Goal: Transaction & Acquisition: Purchase product/service

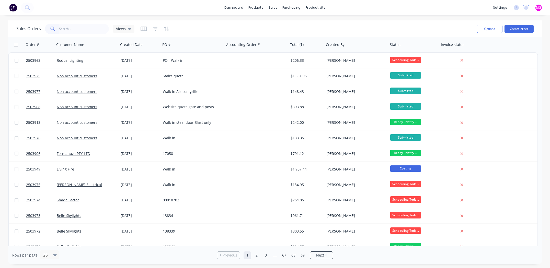
click at [78, 28] on input "text" at bounding box center [84, 29] width 50 height 10
type input "pots"
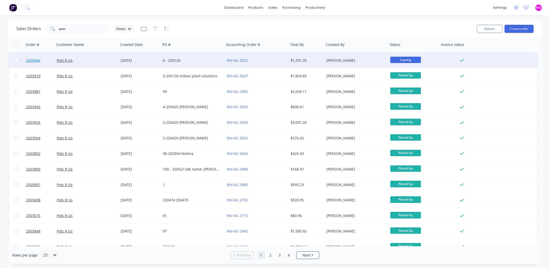
click at [36, 60] on span "2503964" at bounding box center [33, 60] width 14 height 5
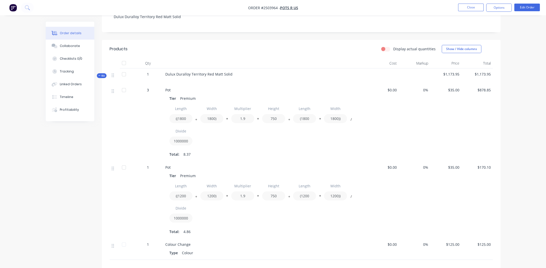
scroll to position [25, 0]
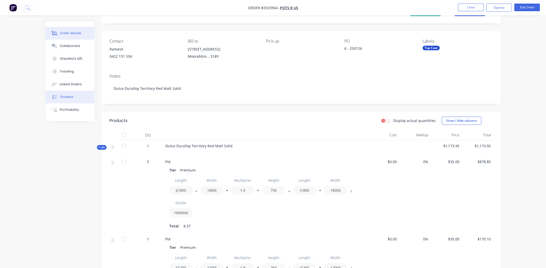
click at [64, 99] on button "Timeline" at bounding box center [70, 97] width 49 height 13
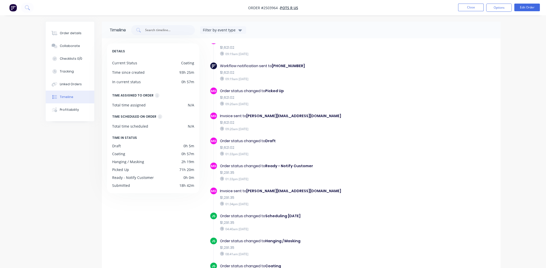
scroll to position [179, 0]
click at [410, 110] on div "RB Order created 02:32pm [DATE] RB Order status changed to Submitted $1,621.02 …" at bounding box center [353, 84] width 286 height 432
click at [378, 188] on div "Invoice sent to [PERSON_NAME][EMAIL_ADDRESS][DOMAIN_NAME]" at bounding box center [308, 190] width 177 height 5
click at [72, 37] on button "Order details" at bounding box center [70, 33] width 49 height 13
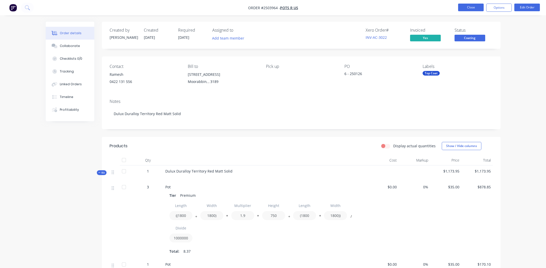
click at [471, 11] on button "Close" at bounding box center [471, 8] width 26 height 8
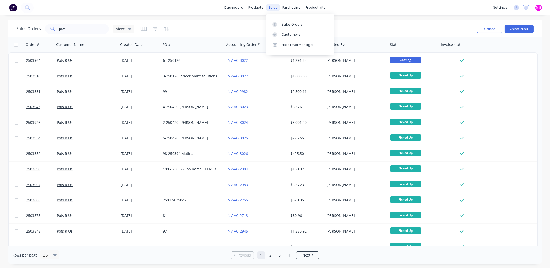
click at [272, 7] on div "sales" at bounding box center [273, 8] width 14 height 8
click at [285, 21] on link "Sales Orders" at bounding box center [300, 24] width 68 height 10
click at [68, 28] on input "pots" at bounding box center [84, 29] width 50 height 10
click at [68, 27] on input "pots" at bounding box center [84, 29] width 50 height 10
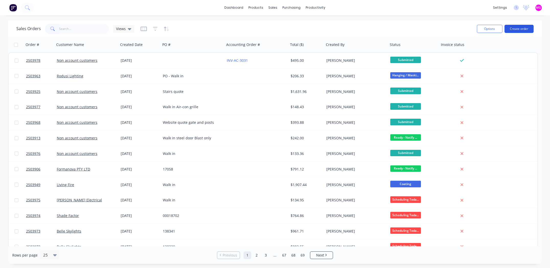
click at [515, 27] on button "Create order" at bounding box center [518, 29] width 29 height 8
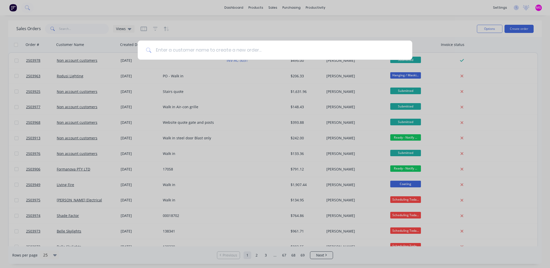
click at [179, 50] on input at bounding box center [278, 50] width 252 height 19
type input "non account"
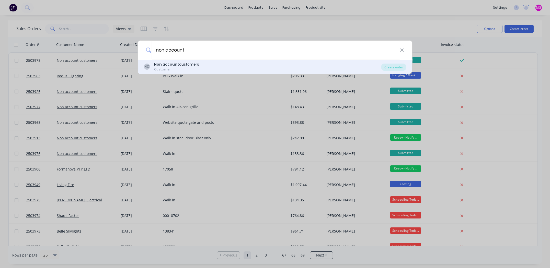
click at [175, 65] on b "Non account" at bounding box center [166, 64] width 25 height 5
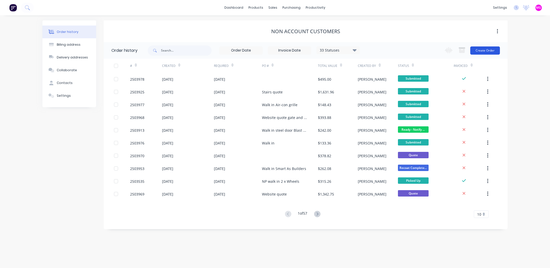
click at [483, 51] on button "Create Order" at bounding box center [485, 51] width 30 height 8
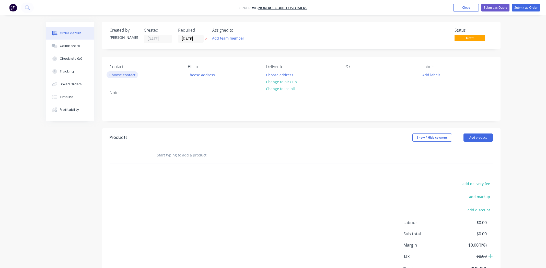
click at [115, 73] on button "Choose contact" at bounding box center [122, 74] width 31 height 7
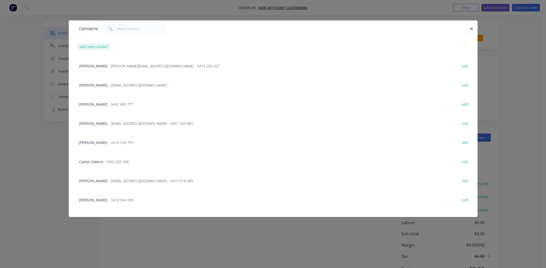
click at [96, 45] on button "add new contact" at bounding box center [94, 46] width 34 height 7
select select "AU"
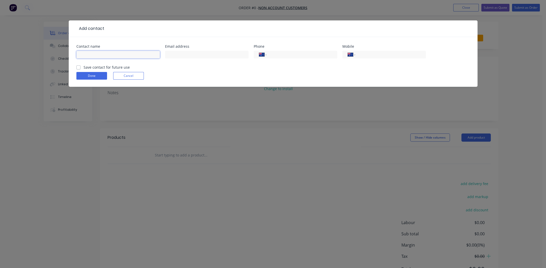
paste input "[PERSON_NAME]"
type input "[PERSON_NAME]"
click at [189, 55] on input "text" at bounding box center [207, 55] width 84 height 8
paste input "[EMAIL_ADDRESS][DOMAIN_NAME]"
type input "[EMAIL_ADDRESS][DOMAIN_NAME]"
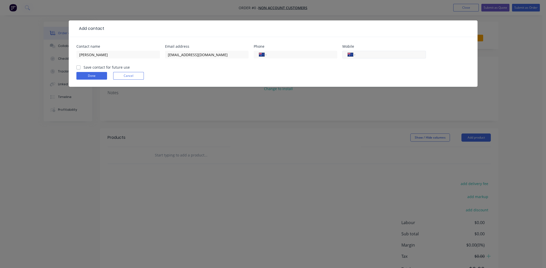
click at [376, 53] on input "tel" at bounding box center [389, 55] width 61 height 6
click at [371, 55] on input "tel" at bounding box center [389, 55] width 61 height 6
paste input "493 779 477"
type input "0493 779 477"
click at [84, 67] on label "Save contact for future use" at bounding box center [107, 67] width 46 height 5
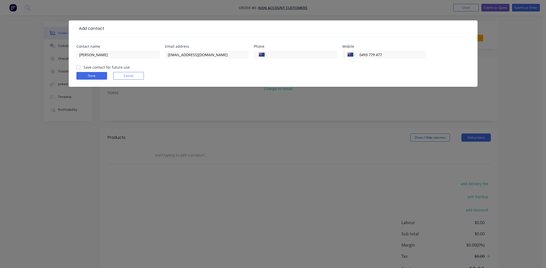
click at [78, 67] on input "Save contact for future use" at bounding box center [78, 67] width 4 height 5
checkbox input "true"
click at [84, 74] on button "Done" at bounding box center [91, 76] width 31 height 8
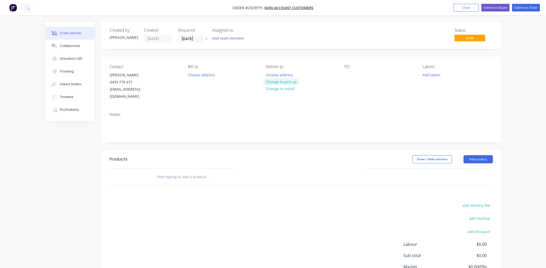
click at [295, 79] on button "Change to pick up" at bounding box center [281, 81] width 36 height 7
click at [356, 73] on div "PO" at bounding box center [379, 82] width 70 height 36
click at [341, 79] on div "Contact [PERSON_NAME] 0493 779 477 [EMAIL_ADDRESS][DOMAIN_NAME] Bill to Choose …" at bounding box center [301, 82] width 399 height 51
click at [345, 77] on div at bounding box center [348, 74] width 8 height 7
click at [434, 78] on button "Add labels" at bounding box center [432, 74] width 24 height 7
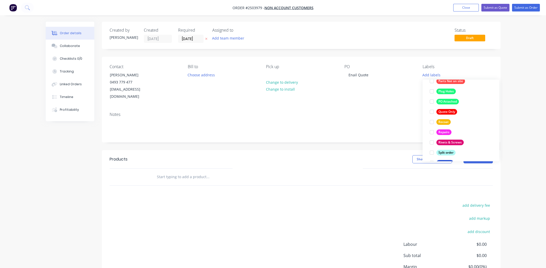
scroll to position [307, 0]
click at [432, 110] on div at bounding box center [432, 110] width 10 height 10
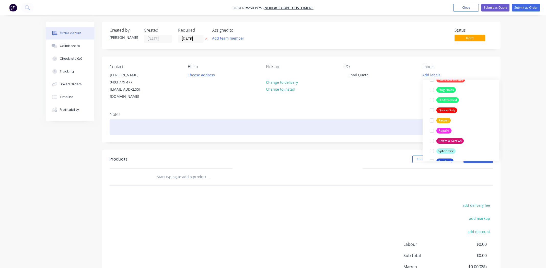
scroll to position [10, 0]
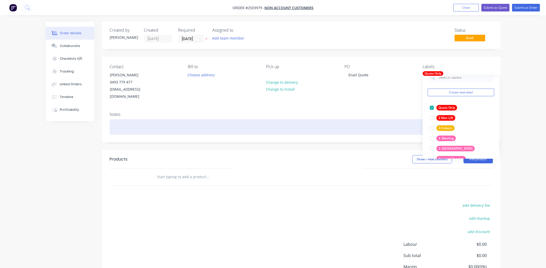
click at [367, 119] on div at bounding box center [301, 127] width 383 height 16
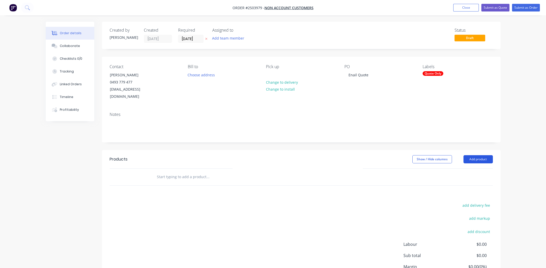
click at [477, 155] on button "Add product" at bounding box center [478, 159] width 29 height 8
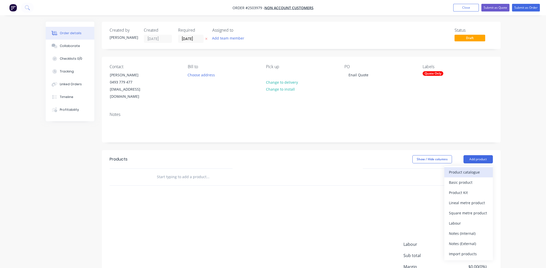
click at [467, 169] on div "Product catalogue" at bounding box center [468, 172] width 39 height 7
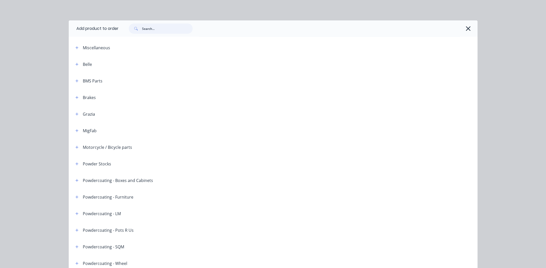
click at [157, 31] on input "text" at bounding box center [167, 29] width 51 height 10
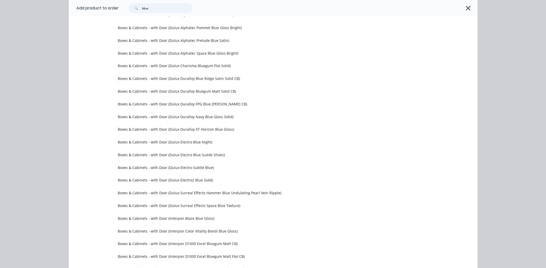
scroll to position [0, 0]
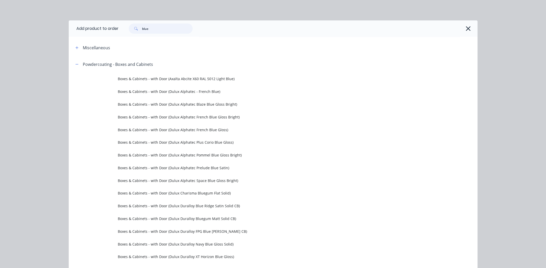
click at [143, 27] on input "blue" at bounding box center [167, 29] width 51 height 10
click at [144, 30] on input "blue" at bounding box center [167, 29] width 51 height 10
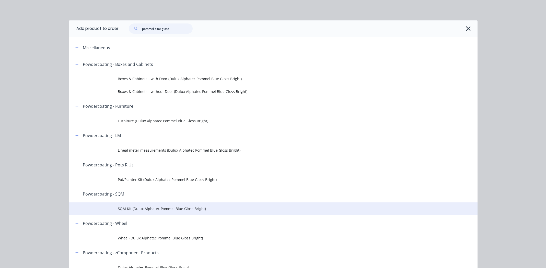
type input "pommel blue gloss"
click at [151, 208] on span "SQM Kit (Dulux Alphatec Pommel Blue Gloss Bright)" at bounding box center [262, 208] width 288 height 5
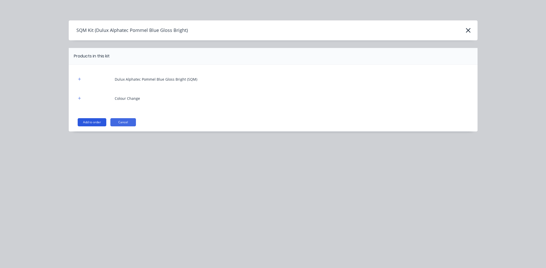
click at [93, 121] on button "Add to order" at bounding box center [92, 122] width 29 height 8
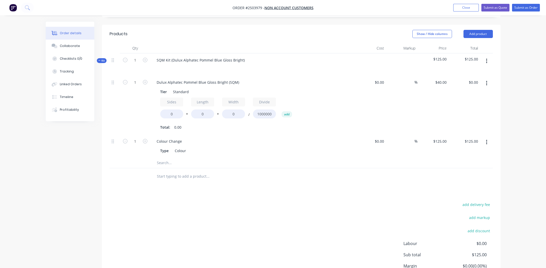
scroll to position [128, 0]
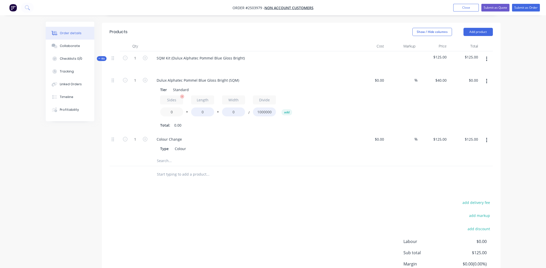
click at [171, 108] on input "0" at bounding box center [171, 112] width 23 height 9
type input "2"
click at [203, 108] on input "0" at bounding box center [202, 112] width 23 height 9
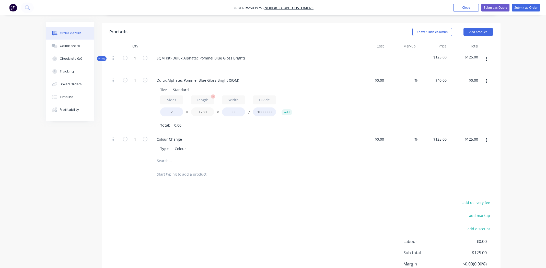
type input "1280"
type input "80"
click at [134, 77] on input "1" at bounding box center [135, 81] width 13 height 8
type input "$8.19"
type input "2"
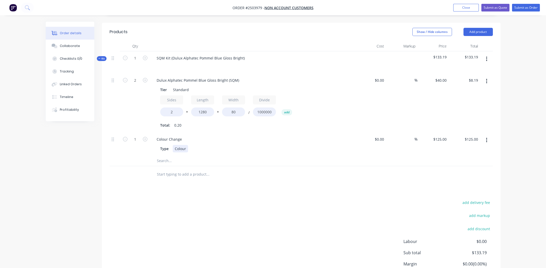
type input "$16.38"
click at [283, 145] on div "Type Colour" at bounding box center [251, 148] width 187 height 7
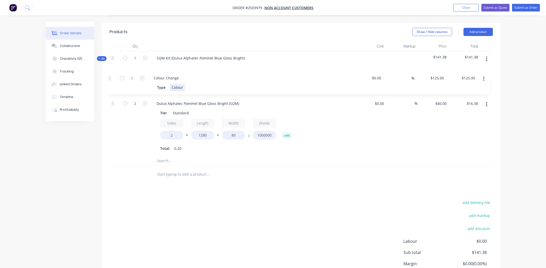
drag, startPoint x: 113, startPoint y: 132, endPoint x: 110, endPoint y: 77, distance: 55.0
click at [110, 77] on div "2 Dulux Alphatec Pommel Blue Gloss Bright (SQM) Tier Standard Sides 2 * Length …" at bounding box center [301, 115] width 383 height 82
click at [137, 84] on input "2" at bounding box center [135, 81] width 13 height 8
type input "4"
type input "$32.77"
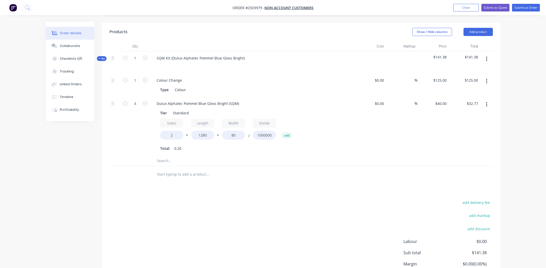
click at [345, 129] on div "Tier Standard Sides 2 * Length 1280 * Width 80 / Divide 1000000 add Total: 0.20" at bounding box center [253, 130] width 200 height 44
click at [486, 102] on icon "button" at bounding box center [486, 105] width 1 height 6
click at [474, 114] on div "Duplicate" at bounding box center [468, 117] width 39 height 7
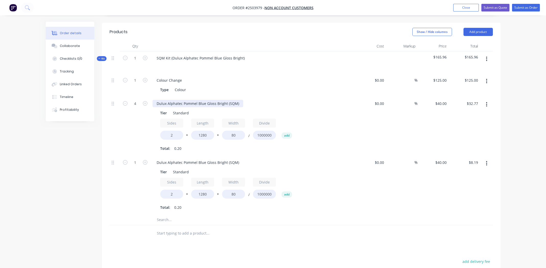
click at [189, 100] on div "Dulux Alphatec Pommel Blue Gloss Bright (SQM)" at bounding box center [198, 103] width 91 height 7
click at [201, 159] on div "Dulux Alphatec Pommel Blue Gloss Bright (SQM)" at bounding box center [198, 162] width 91 height 7
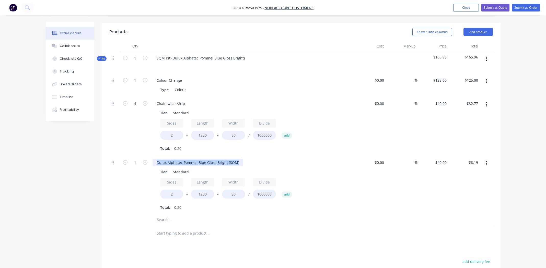
click at [201, 159] on div "Dulux Alphatec Pommel Blue Gloss Bright (SQM)" at bounding box center [198, 162] width 91 height 7
click at [204, 190] on input "1280" at bounding box center [202, 194] width 23 height 9
type input "2"
type input "440"
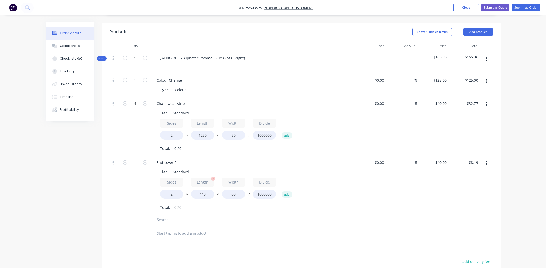
type input "$2.82"
type input "113"
type input "$3.98"
click at [319, 159] on div "End cover 2" at bounding box center [253, 162] width 200 height 7
click at [382, 196] on div "$0.00 $0.00" at bounding box center [370, 185] width 31 height 59
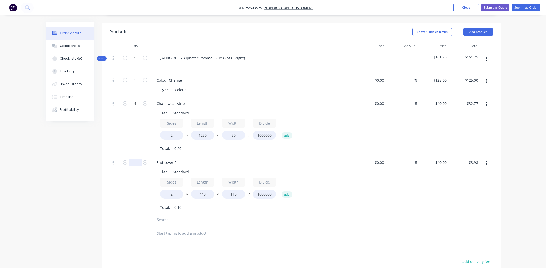
click at [136, 84] on input "1" at bounding box center [135, 81] width 13 height 8
type input "2"
type input "$7.95"
click at [356, 188] on div "$0.00 $0.00" at bounding box center [370, 185] width 31 height 59
click at [487, 161] on icon "button" at bounding box center [486, 164] width 1 height 6
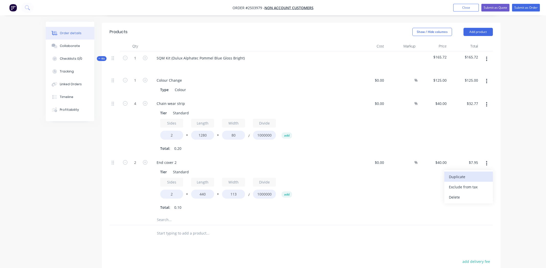
click at [477, 173] on div "Duplicate" at bounding box center [468, 176] width 39 height 7
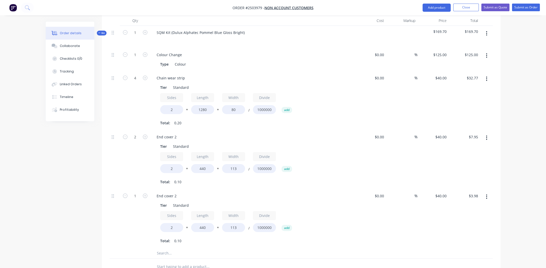
scroll to position [204, 0]
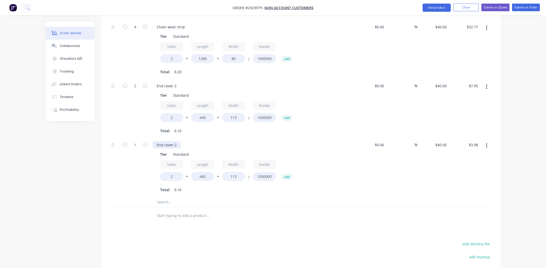
click at [169, 141] on div "End cover 2" at bounding box center [167, 144] width 28 height 7
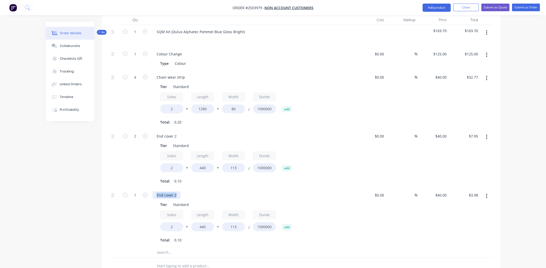
scroll to position [153, 0]
click at [174, 74] on div "Chain wear strip" at bounding box center [171, 77] width 37 height 7
click at [202, 105] on input "1280" at bounding box center [202, 109] width 23 height 9
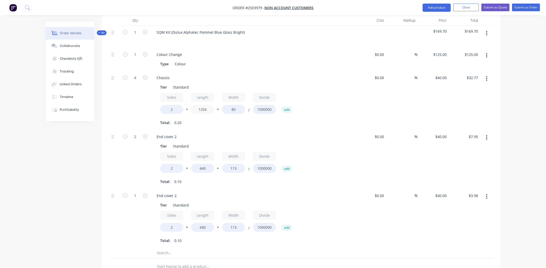
type input "1256"
type input "$32.16"
click at [232, 105] on input "80" at bounding box center [233, 109] width 23 height 9
type input "440"
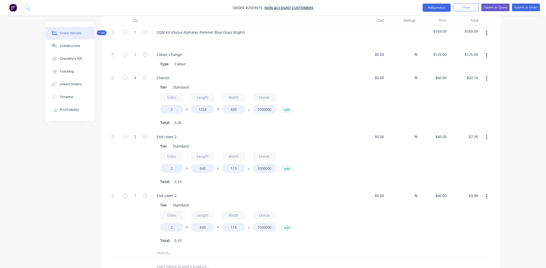
type input "$176.85"
click at [336, 119] on div "Total: 0.20" at bounding box center [252, 123] width 185 height 8
click at [136, 59] on input "4" at bounding box center [135, 55] width 13 height 8
type input "2"
type input "$88.42"
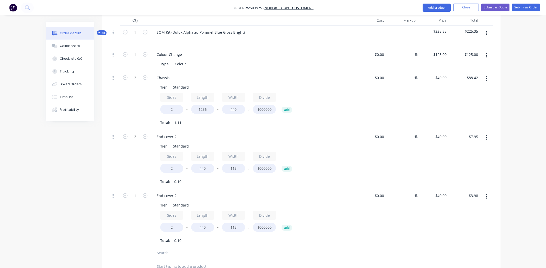
click at [306, 133] on div "End cover 2" at bounding box center [253, 136] width 200 height 7
click at [170, 133] on div "End cover 2" at bounding box center [167, 136] width 28 height 7
click at [171, 133] on div "End cover 2" at bounding box center [167, 136] width 28 height 7
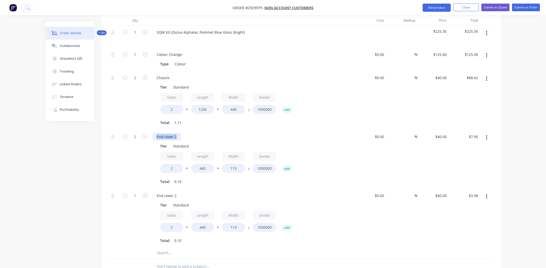
click at [171, 133] on div "End cover 2" at bounding box center [167, 136] width 28 height 7
click at [177, 133] on div "End cover 2" at bounding box center [167, 136] width 28 height 7
click at [177, 133] on div "End cover 1" at bounding box center [167, 136] width 28 height 7
click at [303, 178] on div "Total: 0.10" at bounding box center [252, 182] width 185 height 8
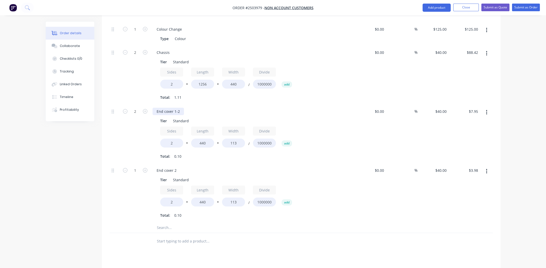
click at [174, 108] on div "End cover 1-2" at bounding box center [168, 111] width 31 height 7
click at [368, 223] on div at bounding box center [301, 228] width 383 height 10
drag, startPoint x: 174, startPoint y: 104, endPoint x: 181, endPoint y: 104, distance: 6.9
click at [181, 108] on div "End cover -1-2" at bounding box center [169, 111] width 33 height 7
click at [138, 33] on input "2" at bounding box center [135, 30] width 13 height 8
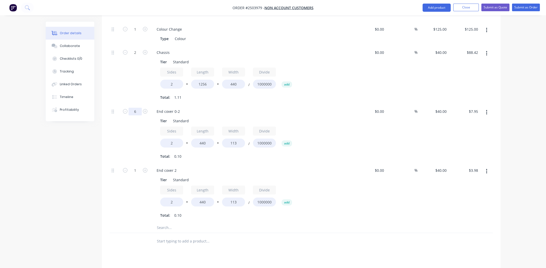
type input "6"
type input "$23.86"
click at [317, 167] on div "End cover 2" at bounding box center [253, 170] width 200 height 7
click at [163, 167] on div "End cover 2" at bounding box center [167, 170] width 28 height 7
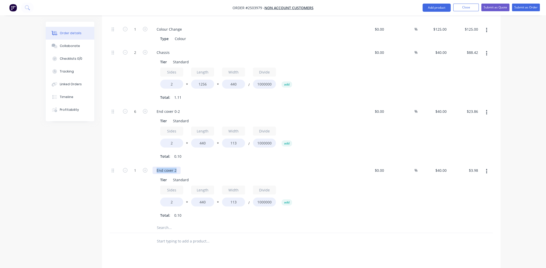
click at [163, 167] on div "End cover 2" at bounding box center [167, 170] width 28 height 7
click at [369, 224] on div at bounding box center [301, 228] width 383 height 10
click at [202, 198] on input "440" at bounding box center [202, 202] width 23 height 9
type input "492"
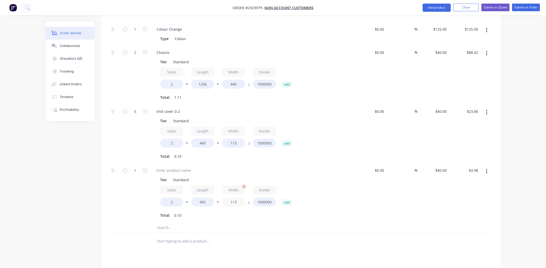
type input "$4.45"
click at [234, 198] on input "113" at bounding box center [233, 202] width 23 height 9
type input "234"
type input "$9.21"
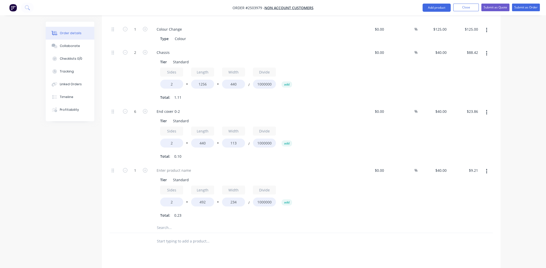
drag, startPoint x: 363, startPoint y: 218, endPoint x: 335, endPoint y: 145, distance: 78.6
click at [363, 223] on div at bounding box center [301, 228] width 383 height 10
click at [134, 33] on input "1" at bounding box center [135, 30] width 13 height 8
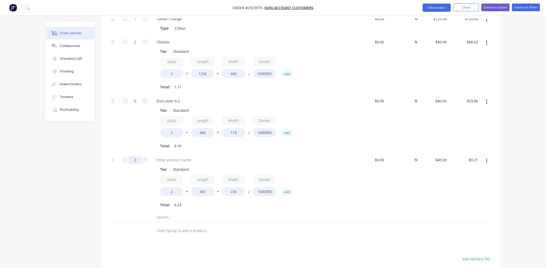
scroll to position [204, 0]
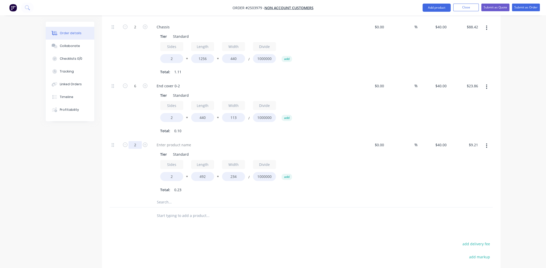
type input "2"
type input "$18.42"
click at [334, 186] on div "Total: 0.23" at bounding box center [252, 190] width 185 height 8
click at [174, 141] on div at bounding box center [174, 144] width 43 height 7
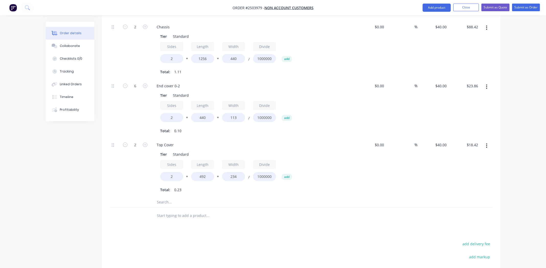
click at [328, 151] on div "Tier Standard Sides 2 * Length 492 * Width 234 / Divide 1000000 add Total: 0.23" at bounding box center [253, 172] width 200 height 44
click at [487, 143] on icon "button" at bounding box center [486, 146] width 1 height 6
click at [477, 156] on div "Duplicate" at bounding box center [468, 159] width 39 height 7
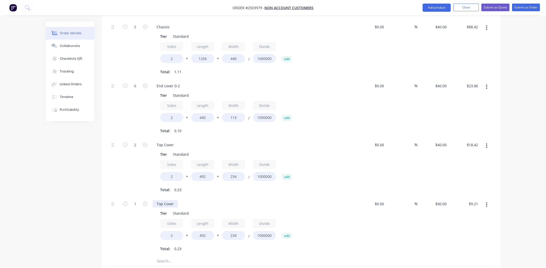
click at [160, 200] on div "Top Cover" at bounding box center [165, 203] width 25 height 7
click at [161, 200] on div "Top Cover" at bounding box center [165, 203] width 25 height 7
click at [204, 231] on input "492" at bounding box center [202, 235] width 23 height 9
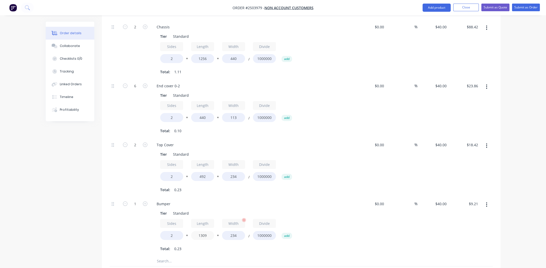
type input "1309"
type input "$24.50"
click at [236, 231] on input "234" at bounding box center [233, 235] width 23 height 9
type input "113"
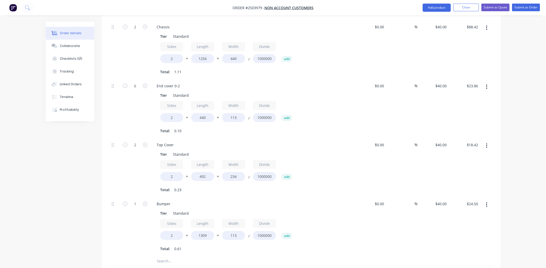
type input "$11.83"
click at [345, 223] on div "Sides 2 * Length 1309 * Width 113 / Divide 1000000 add" at bounding box center [252, 230] width 185 height 23
click at [135, 8] on input "1" at bounding box center [135, 4] width 13 height 8
type input "4"
type input "$47.33"
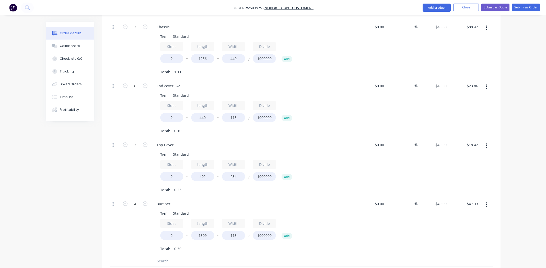
click at [331, 219] on div "Sides 2 * Length 1309 * Width 113 / Divide 1000000 add" at bounding box center [252, 230] width 185 height 23
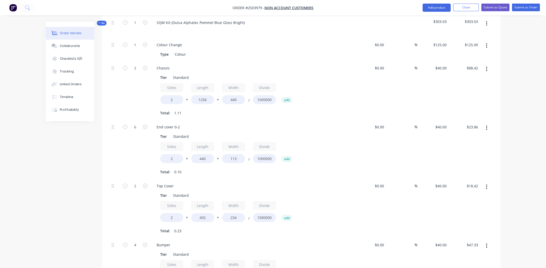
scroll to position [281, 0]
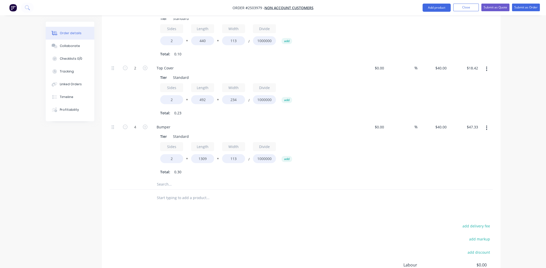
click at [488, 123] on button "button" at bounding box center [487, 127] width 12 height 9
click at [471, 138] on div "Duplicate" at bounding box center [468, 141] width 39 height 7
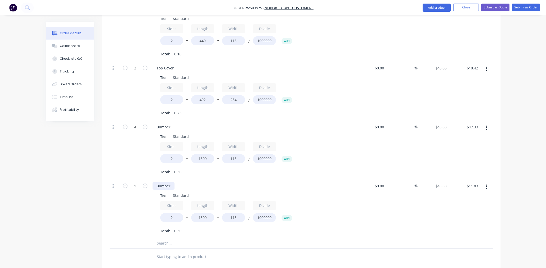
click at [171, 182] on div "Bumper" at bounding box center [164, 185] width 22 height 7
click at [172, 182] on div "Bumper" at bounding box center [164, 185] width 22 height 7
click at [205, 213] on input "1309" at bounding box center [202, 217] width 23 height 9
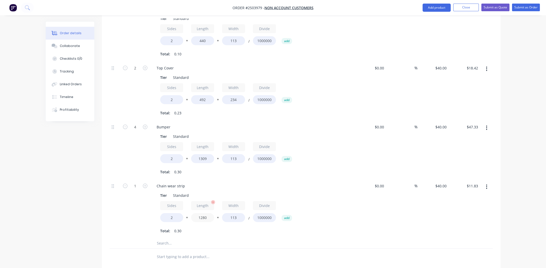
type input "1280"
type input "$11.57"
type input "80"
type input "$8.19"
click at [327, 202] on div "Sides 2 * Length 1280 * Width 80 / Divide 1000000 add" at bounding box center [252, 212] width 185 height 23
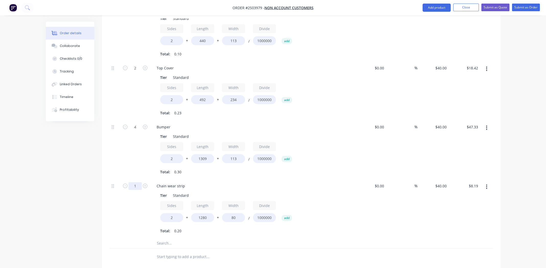
type input "4"
type input "$32.77"
click at [348, 219] on div "Tier Standard Sides 2 * Length 1280 * Width 80 / Divide 1000000 add Total: 0.20" at bounding box center [253, 213] width 200 height 44
click at [487, 185] on icon "button" at bounding box center [486, 187] width 1 height 5
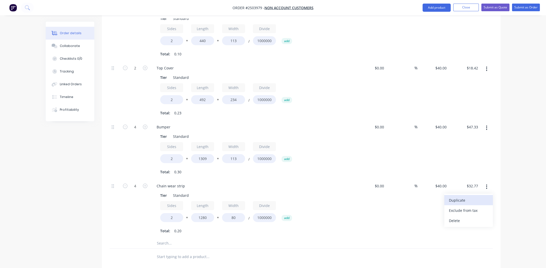
click at [454, 197] on div "Duplicate" at bounding box center [468, 200] width 39 height 7
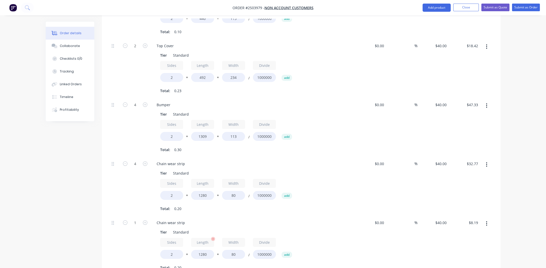
scroll to position [307, 0]
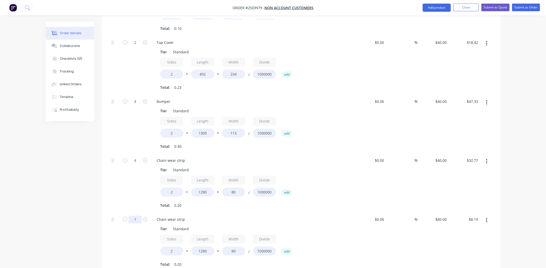
type input "8"
type input "$65.54"
click at [171, 216] on div "Chain wear strip" at bounding box center [171, 219] width 37 height 7
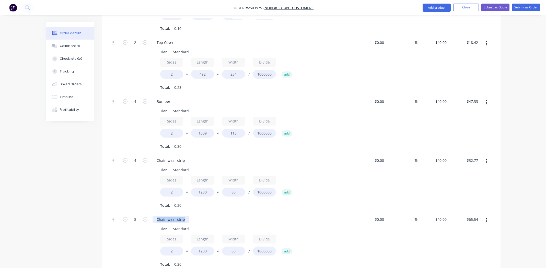
click at [171, 216] on div "Chain wear strip" at bounding box center [171, 219] width 37 height 7
click at [204, 247] on input "1280" at bounding box center [202, 251] width 23 height 9
click at [205, 247] on input "1280" at bounding box center [202, 251] width 23 height 9
click at [204, 247] on input "1280" at bounding box center [202, 251] width 23 height 9
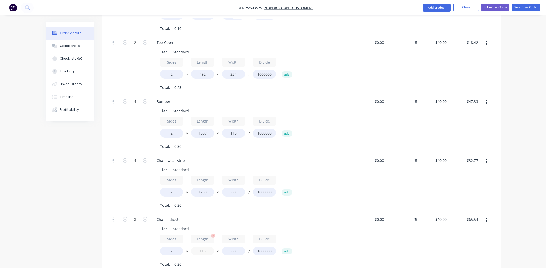
type input "113"
type input "$5.79"
type input "55"
type input "$3.97"
click at [319, 225] on div "Tier Standard" at bounding box center [251, 228] width 187 height 7
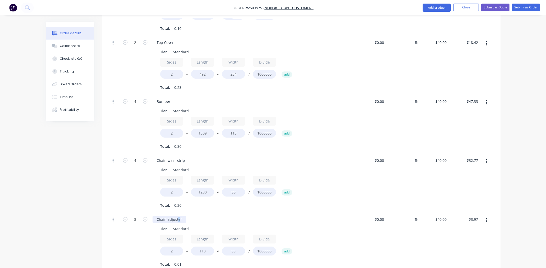
click at [178, 216] on div "Chain adjuster" at bounding box center [169, 219] width 33 height 7
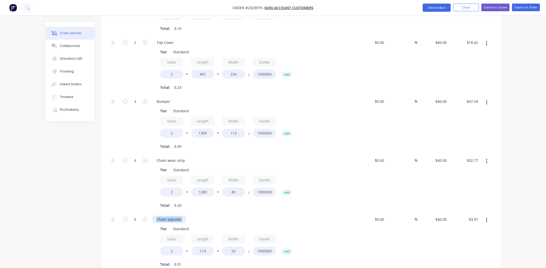
click at [178, 216] on div "Chain adjuster" at bounding box center [169, 219] width 33 height 7
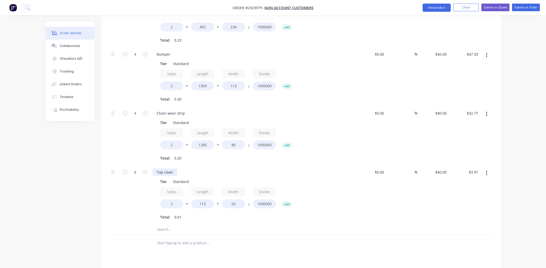
scroll to position [357, 0]
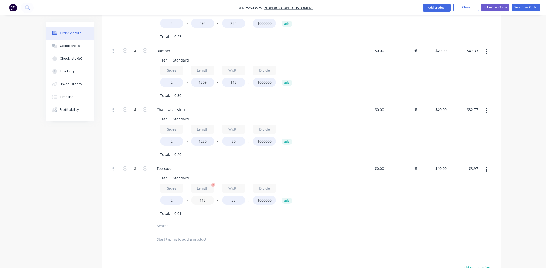
click at [205, 196] on input "113" at bounding box center [202, 200] width 23 height 9
type input "1280"
type input "$45.06"
type input "278"
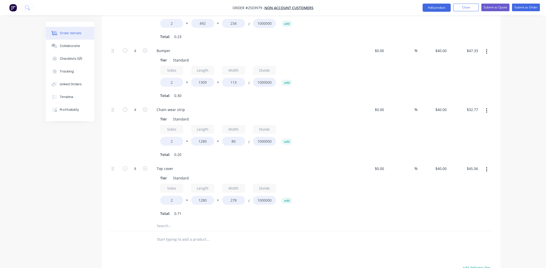
type input "$227.74"
click at [365, 173] on div "$0.00 $0.00" at bounding box center [370, 191] width 31 height 59
type input "4"
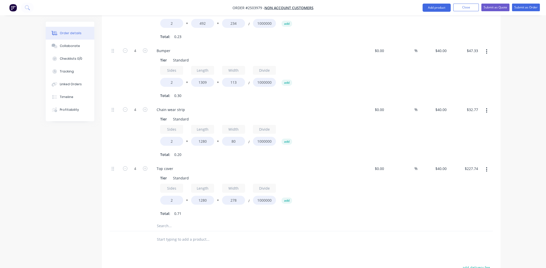
type input "$113.87"
click at [356, 210] on div "$0.00 $0.00" at bounding box center [370, 191] width 31 height 59
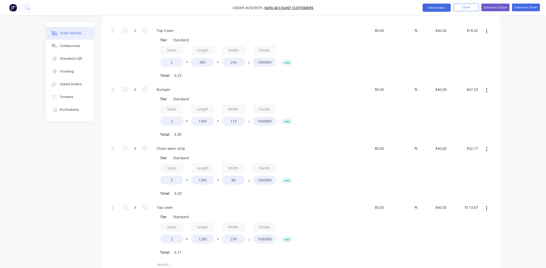
scroll to position [307, 0]
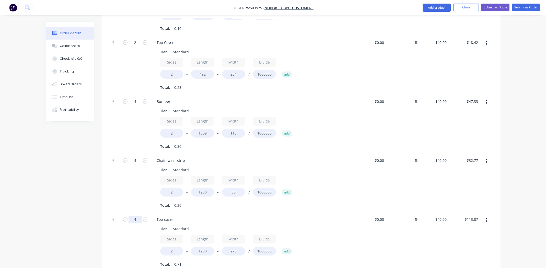
type input "2"
type input "$56.94"
click at [343, 216] on div "Top cover" at bounding box center [253, 219] width 200 height 7
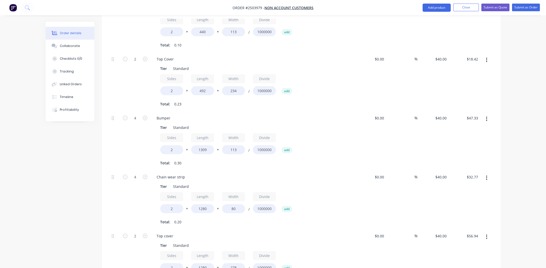
scroll to position [281, 0]
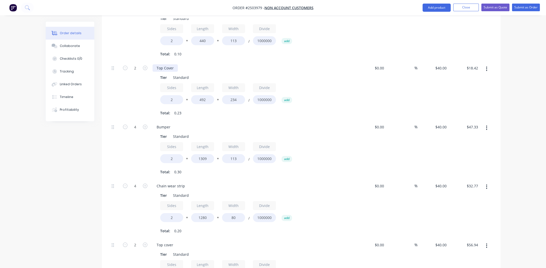
click at [176, 64] on div "Top Cover" at bounding box center [165, 67] width 25 height 7
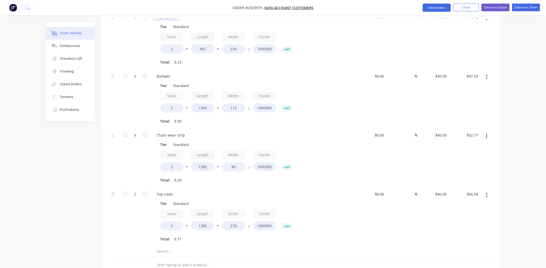
scroll to position [332, 0]
click at [176, 191] on div "Top cover" at bounding box center [165, 194] width 25 height 7
click at [306, 188] on div "Top cover 2 Tier Standard Sides 2 * Length 1280 * Width 278 / Divide 1000000 ad…" at bounding box center [253, 217] width 204 height 59
click at [176, 191] on div "Top cover 2" at bounding box center [167, 194] width 28 height 7
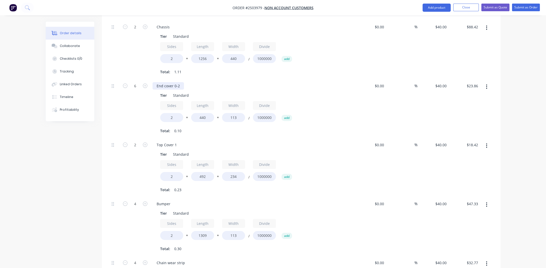
click at [173, 82] on div "End cover 0-2" at bounding box center [168, 85] width 31 height 7
click at [327, 101] on div "Sides 2 * Length 440 * Width 113 / Divide 1000000 add" at bounding box center [252, 112] width 185 height 23
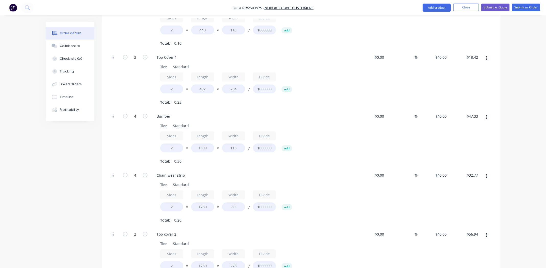
scroll to position [307, 0]
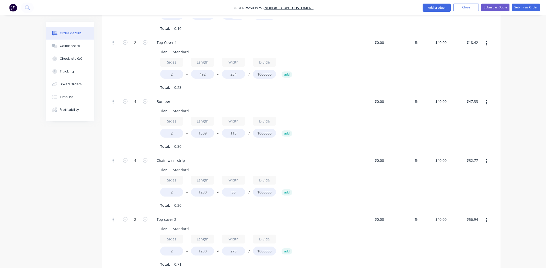
click at [487, 159] on icon "button" at bounding box center [486, 162] width 1 height 6
click at [466, 171] on div "Duplicate" at bounding box center [468, 174] width 39 height 7
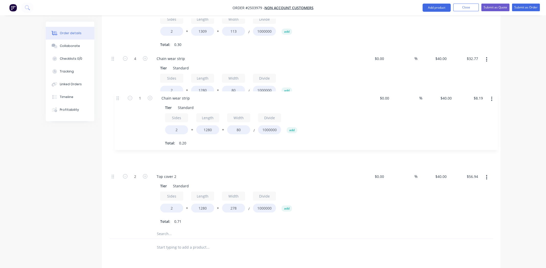
drag, startPoint x: 113, startPoint y: 168, endPoint x: 119, endPoint y: 96, distance: 72.0
click at [119, 96] on div "1 Colour Change Type Colour $0.00 $0.00 % $125.00 $125.00 $125.00 $125.00 2 Cha…" at bounding box center [301, 11] width 383 height 436
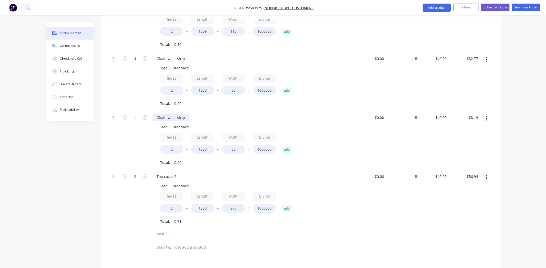
click at [183, 114] on div "Chain wear strip" at bounding box center [171, 117] width 37 height 7
drag, startPoint x: 184, startPoint y: 110, endPoint x: 168, endPoint y: 113, distance: 16.4
click at [168, 113] on div "Chain wear strip Tier Standard Sides 2 * Length 1280 * Width 80 / Divide 100000…" at bounding box center [253, 140] width 204 height 59
click at [235, 145] on input "80" at bounding box center [233, 149] width 23 height 9
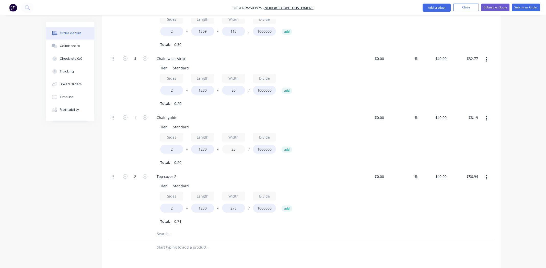
type input "25"
type input "$2.56"
type input "2"
type input "$5.12"
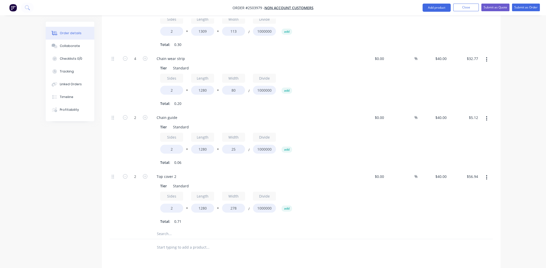
click at [329, 133] on div "Sides 2 * Length 1280 * Width 25 / Divide 1000000 add" at bounding box center [252, 144] width 185 height 23
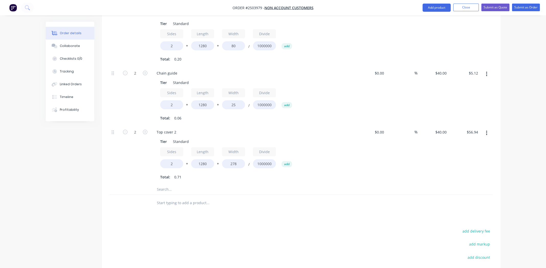
scroll to position [460, 0]
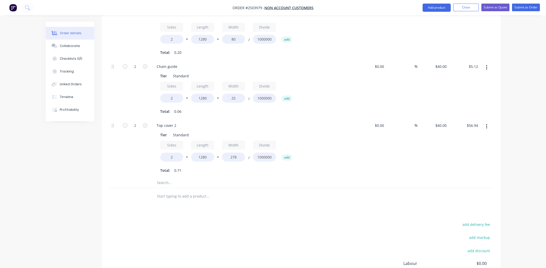
drag, startPoint x: 487, startPoint y: 58, endPoint x: 485, endPoint y: 61, distance: 3.5
click at [487, 65] on icon "button" at bounding box center [486, 68] width 1 height 6
click at [461, 77] on div "Duplicate" at bounding box center [468, 80] width 39 height 7
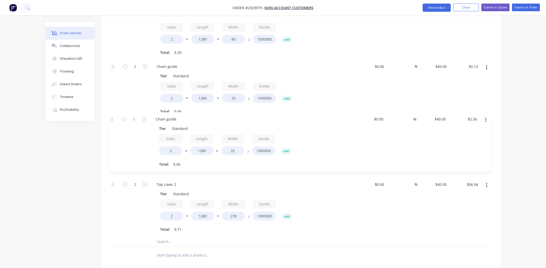
drag, startPoint x: 113, startPoint y: 176, endPoint x: 113, endPoint y: 118, distance: 58.8
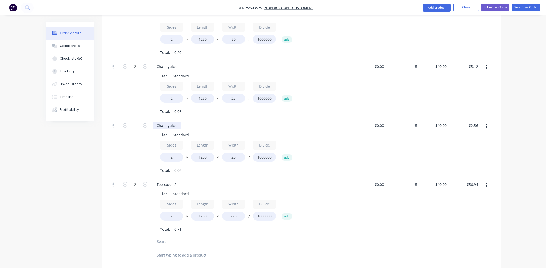
click at [172, 122] on div "Chain guide" at bounding box center [167, 125] width 29 height 7
type input "8"
type input "$20.48"
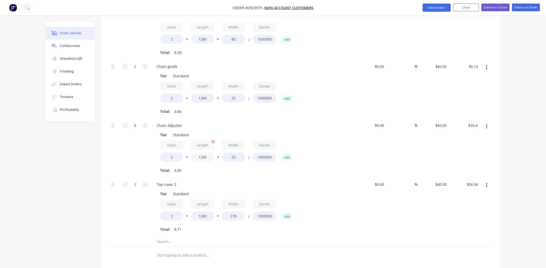
click at [201, 153] on input "1280" at bounding box center [202, 157] width 23 height 9
type input "113"
type input "$1.82"
type input "55"
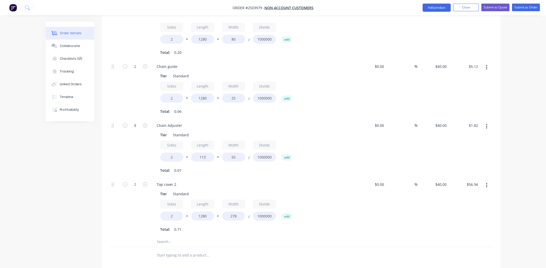
type input "$3.97"
click at [331, 149] on div "Sides 2 * Length 113 * Width 55 / Divide 1000000 add" at bounding box center [252, 152] width 185 height 23
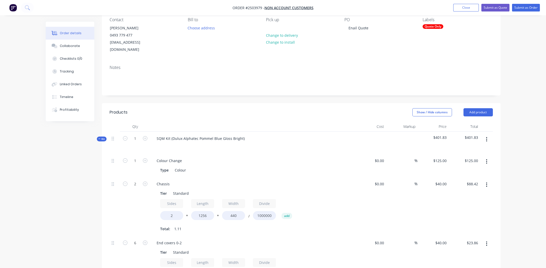
scroll to position [0, 0]
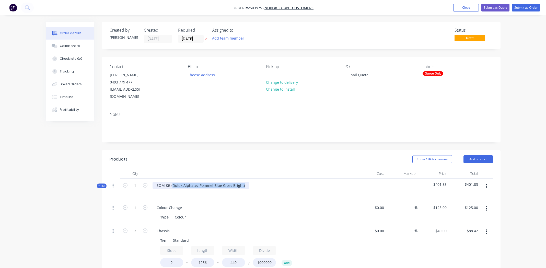
drag, startPoint x: 244, startPoint y: 178, endPoint x: 172, endPoint y: 174, distance: 72.7
click at [172, 179] on div "SQM Kit (Dulux Alphatec Pommel Blue Gloss Bright)" at bounding box center [253, 190] width 204 height 22
copy div "Dulux Alphatec Pommel Blue Gloss Bright)"
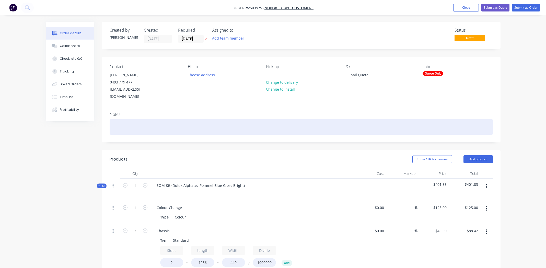
paste div
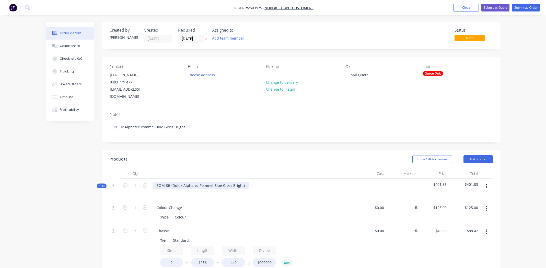
click at [222, 182] on div "SQM Kit (Dulux Alphatec Pommel Blue Gloss Bright)" at bounding box center [201, 185] width 96 height 7
paste div
click at [265, 189] on div at bounding box center [253, 192] width 200 height 7
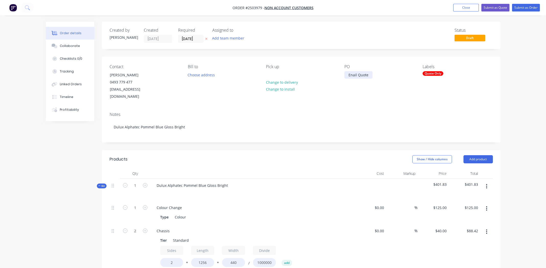
click at [351, 74] on div "Enail Quote" at bounding box center [358, 74] width 28 height 7
click at [418, 91] on div "Contact [PERSON_NAME] 0493 779 477 [EMAIL_ADDRESS][DOMAIN_NAME] Bill to Choose …" at bounding box center [301, 82] width 399 height 51
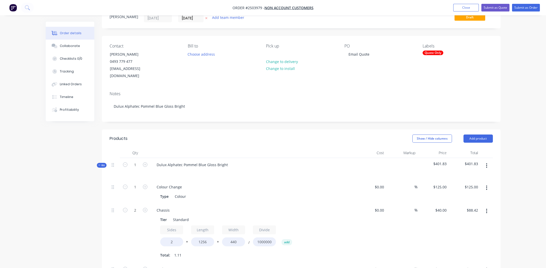
scroll to position [102, 0]
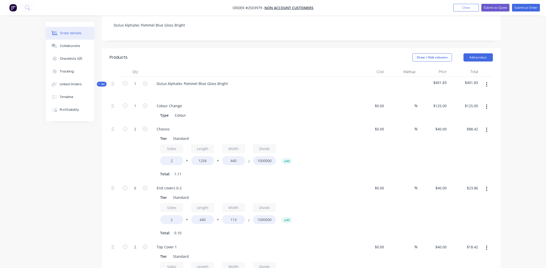
click at [488, 80] on button "button" at bounding box center [487, 84] width 12 height 9
click at [472, 94] on div "Add product to kit" at bounding box center [468, 97] width 39 height 7
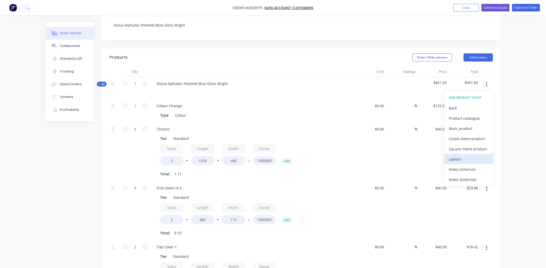
click at [461, 156] on div "Labour" at bounding box center [468, 159] width 39 height 7
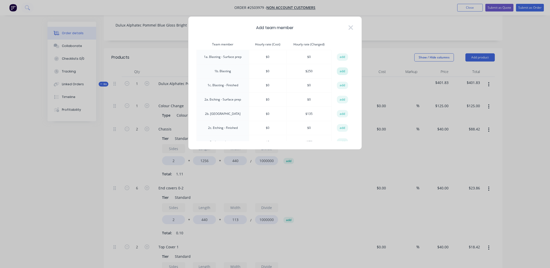
click at [342, 70] on button "add" at bounding box center [342, 71] width 11 height 8
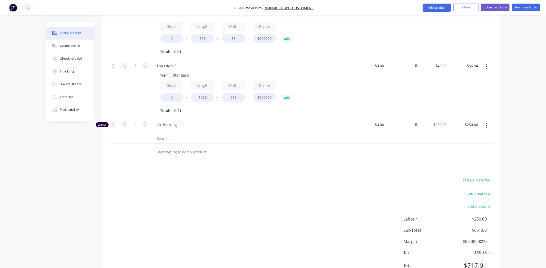
scroll to position [588, 0]
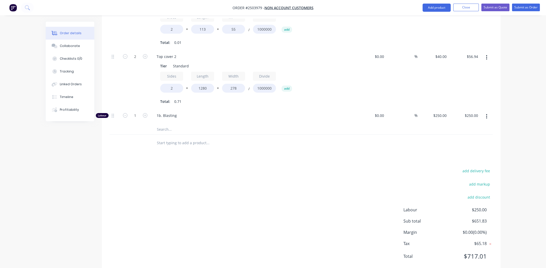
click at [198, 194] on div "add delivery fee add markup add discount Labour $250.00 Sub total $651.83 Margi…" at bounding box center [301, 217] width 383 height 99
click at [165, 186] on div "add delivery fee add markup add discount Labour $250.00 Sub total $651.83 Margi…" at bounding box center [301, 217] width 383 height 99
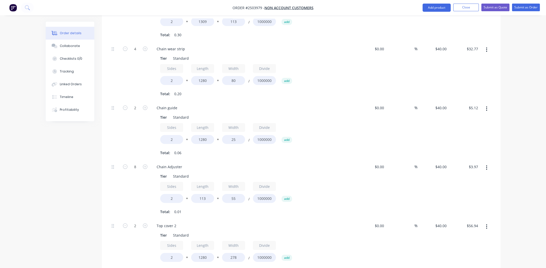
scroll to position [537, 0]
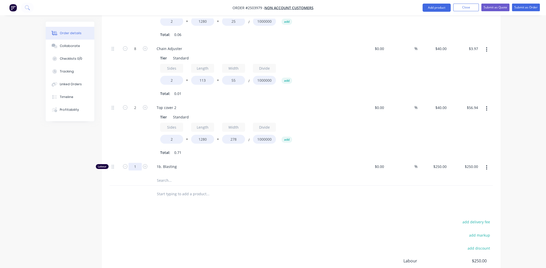
type input "0.5"
type input "$125.00"
click at [247, 219] on div "add delivery fee add markup add discount Labour $250.00 Sub total $651.83 Margi…" at bounding box center [301, 268] width 383 height 99
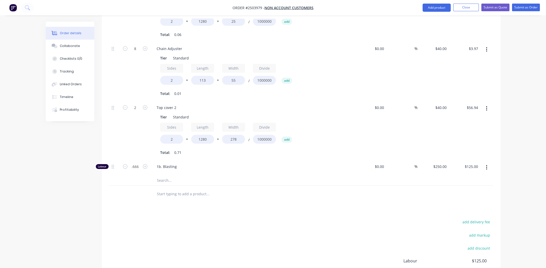
type input "0.666"
type input "$166.50"
drag, startPoint x: 254, startPoint y: 220, endPoint x: 285, endPoint y: 197, distance: 38.7
click at [256, 219] on div "add delivery fee add markup add discount Labour $125.00 Sub total $526.83 Margi…" at bounding box center [301, 268] width 383 height 99
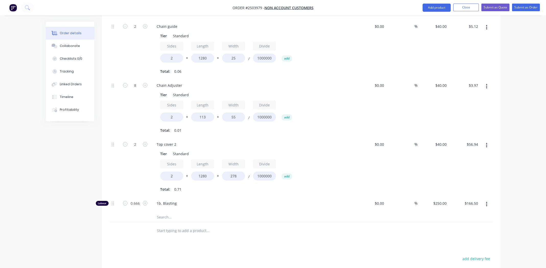
scroll to position [511, 0]
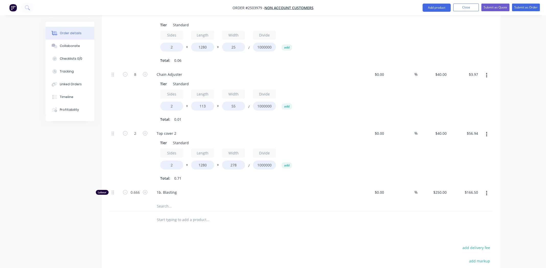
click at [498, 5] on button "Submit as Quote" at bounding box center [495, 8] width 28 height 8
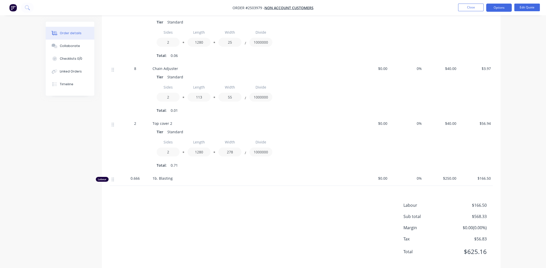
scroll to position [483, 0]
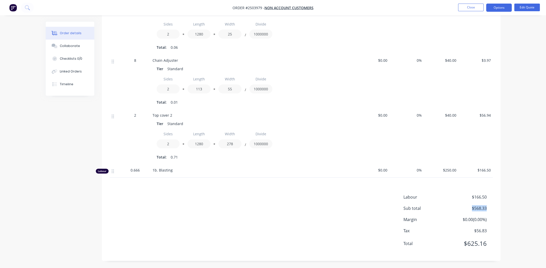
drag, startPoint x: 487, startPoint y: 208, endPoint x: 471, endPoint y: 210, distance: 16.0
click at [471, 210] on div "Sub total $568.33" at bounding box center [447, 208] width 89 height 6
copy span "$568.33"
click at [254, 7] on span "Order #2503979 -" at bounding box center [249, 7] width 32 height 5
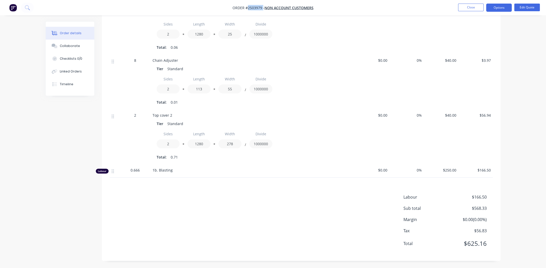
copy span "2503979"
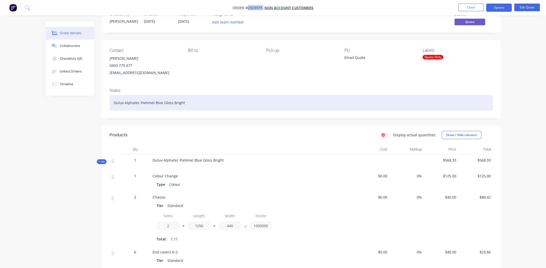
scroll to position [0, 0]
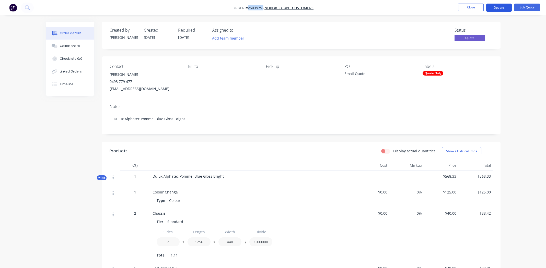
click at [495, 7] on button "Options" at bounding box center [499, 8] width 26 height 8
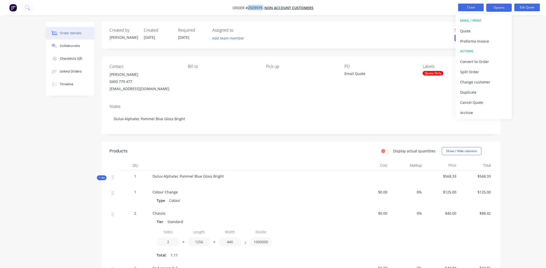
click at [469, 8] on button "Close" at bounding box center [471, 8] width 26 height 8
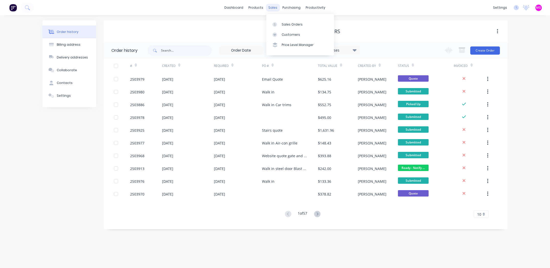
click at [271, 8] on div "sales" at bounding box center [273, 8] width 14 height 8
click at [288, 20] on link "Sales Orders" at bounding box center [300, 24] width 68 height 10
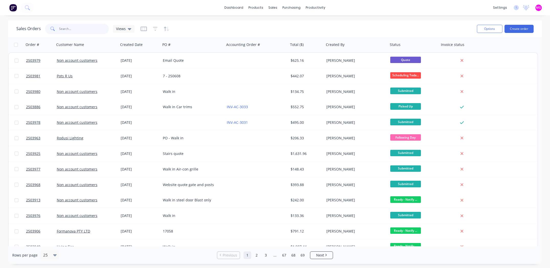
click at [94, 26] on input "text" at bounding box center [84, 29] width 50 height 10
click at [95, 26] on input "text" at bounding box center [84, 29] width 50 height 10
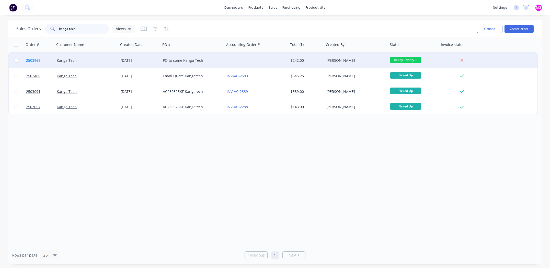
type input "kanga tech"
click at [31, 58] on span "2503965" at bounding box center [33, 60] width 14 height 5
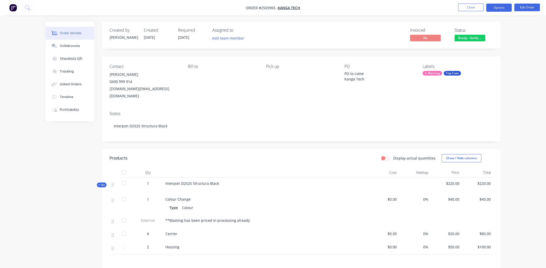
click at [500, 6] on button "Options" at bounding box center [499, 8] width 26 height 8
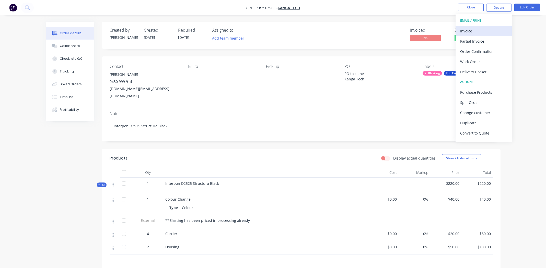
click at [488, 29] on div "Invoice" at bounding box center [483, 30] width 47 height 7
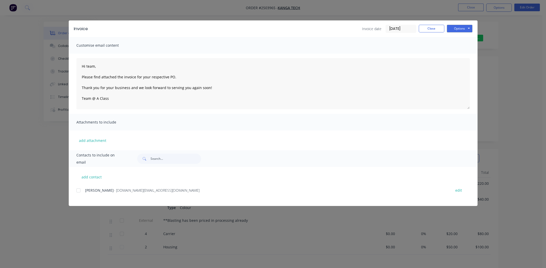
click at [78, 190] on div at bounding box center [78, 191] width 10 height 10
click at [462, 29] on button "Options" at bounding box center [460, 29] width 26 height 8
click at [457, 54] on button "Email" at bounding box center [463, 54] width 33 height 8
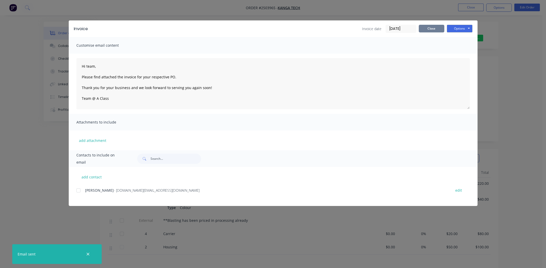
click at [422, 27] on button "Close" at bounding box center [432, 29] width 26 height 8
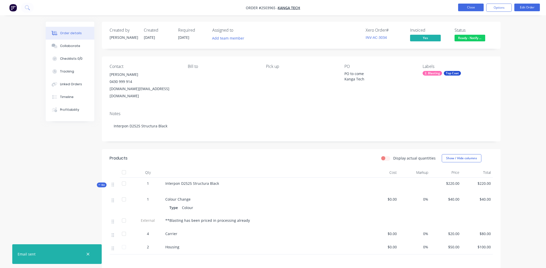
click at [465, 7] on button "Close" at bounding box center [471, 8] width 26 height 8
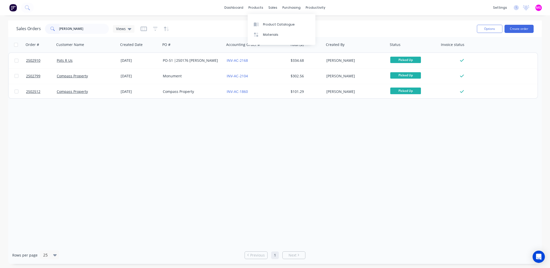
drag, startPoint x: 265, startPoint y: 9, endPoint x: 269, endPoint y: 12, distance: 5.0
click at [265, 9] on div "products" at bounding box center [256, 8] width 20 height 8
click at [274, 9] on div "sales" at bounding box center [273, 8] width 14 height 8
click at [286, 21] on link "Sales Orders" at bounding box center [300, 24] width 68 height 10
click at [82, 28] on input "jason" at bounding box center [84, 29] width 50 height 10
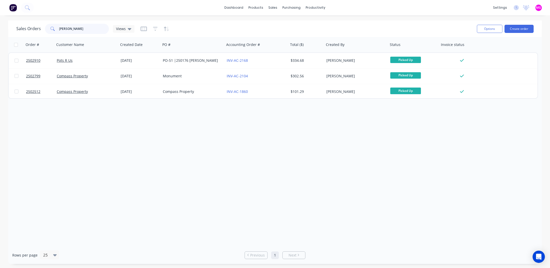
click at [83, 28] on input "jason" at bounding box center [84, 29] width 50 height 10
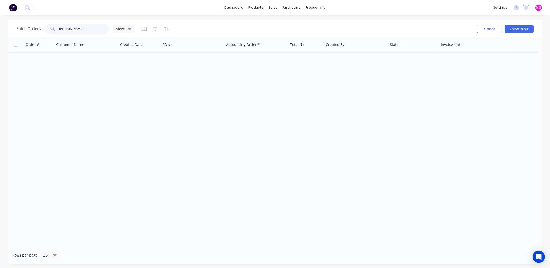
click at [76, 27] on input "eino" at bounding box center [84, 29] width 50 height 10
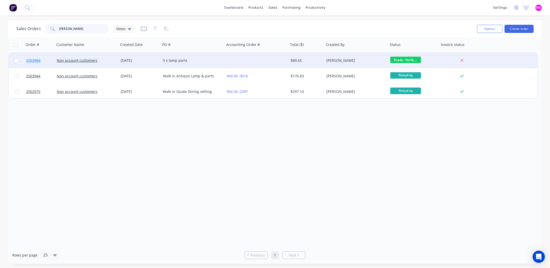
type input "Enio"
click at [29, 60] on span "2503966" at bounding box center [33, 60] width 14 height 5
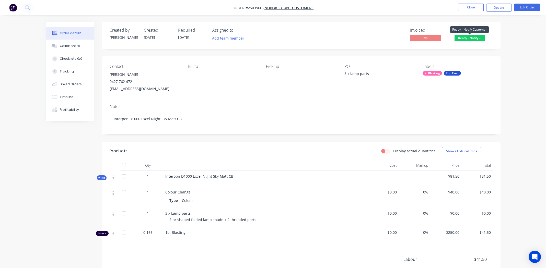
click at [467, 37] on span "Ready - Notify ..." at bounding box center [470, 38] width 31 height 6
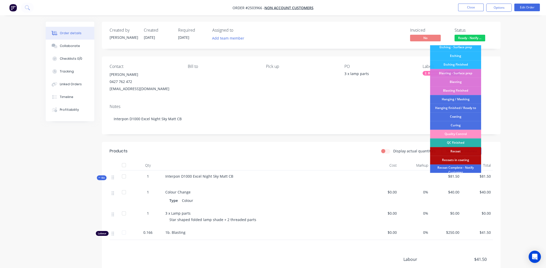
scroll to position [109, 0]
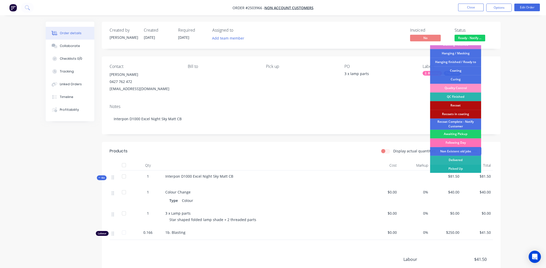
click at [459, 167] on div "Picked Up" at bounding box center [455, 169] width 51 height 9
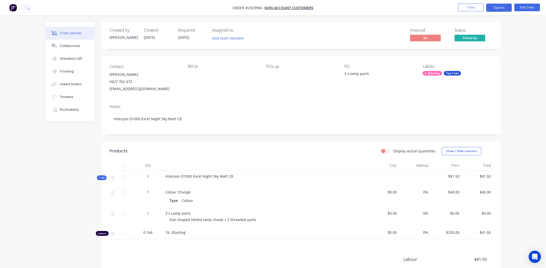
click at [495, 6] on button "Options" at bounding box center [499, 8] width 26 height 8
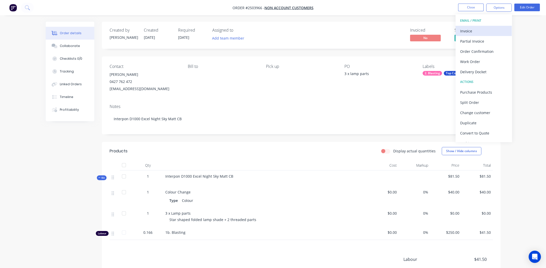
click at [477, 28] on div "Invoice" at bounding box center [483, 30] width 47 height 7
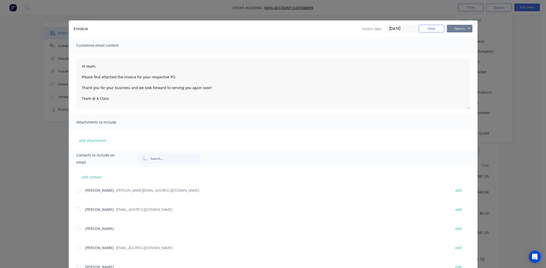
click at [453, 29] on button "Options" at bounding box center [460, 29] width 26 height 8
click at [457, 46] on button "Print" at bounding box center [463, 46] width 33 height 8
click at [422, 28] on button "Close" at bounding box center [432, 29] width 26 height 8
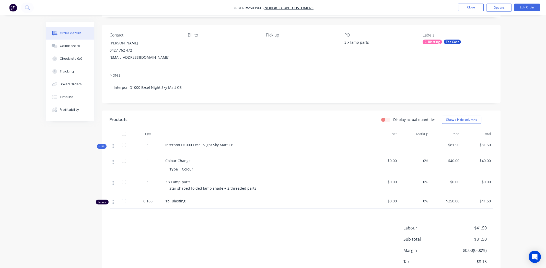
scroll to position [63, 0]
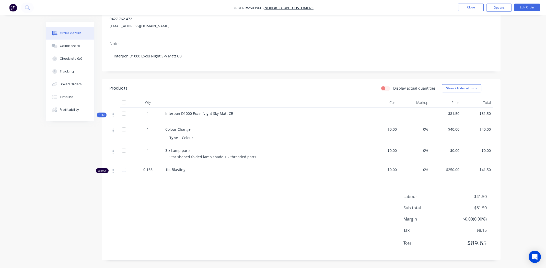
click at [193, 207] on div "Labour $41.50 Sub total $81.50 Margin $0.00 ( 0.00 %) Tax $8.15 Total $89.65" at bounding box center [301, 223] width 383 height 59
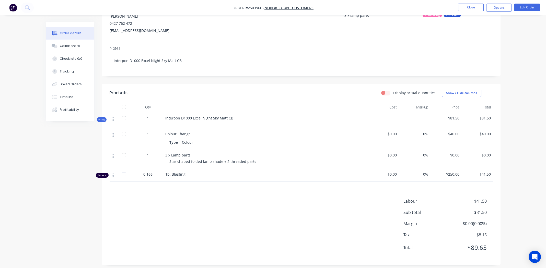
scroll to position [0, 0]
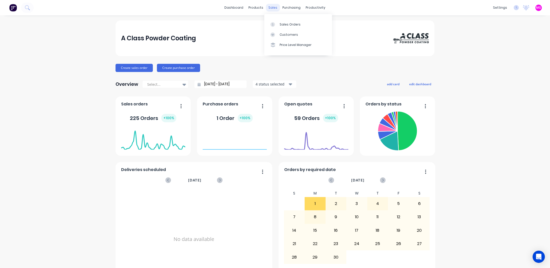
click at [268, 9] on div "sales" at bounding box center [273, 8] width 14 height 8
click at [282, 26] on div "Sales Orders" at bounding box center [290, 24] width 21 height 5
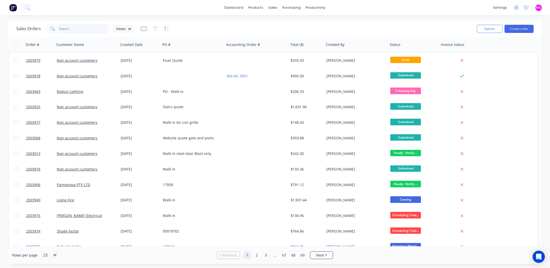
click at [72, 32] on input "text" at bounding box center [84, 29] width 50 height 10
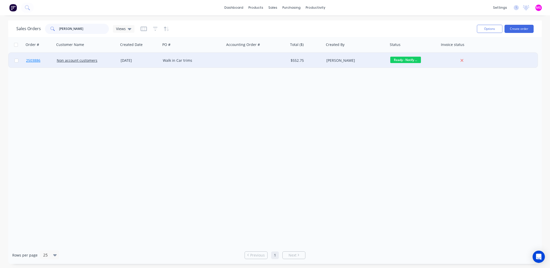
type input "dave davis"
click at [35, 60] on span "2503886" at bounding box center [33, 60] width 14 height 5
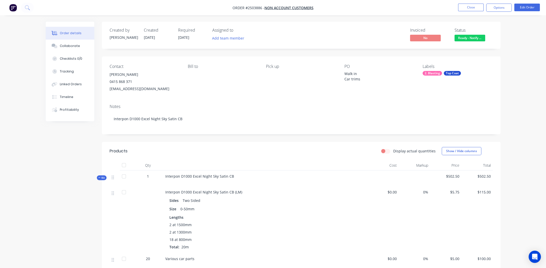
click at [468, 37] on span "Ready - Notify ..." at bounding box center [470, 38] width 31 height 6
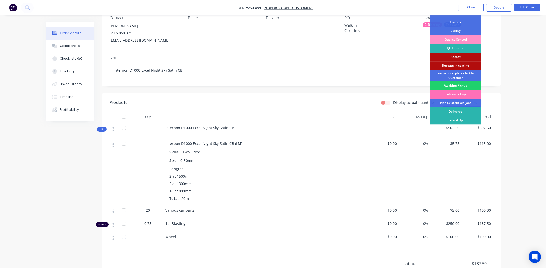
scroll to position [117, 0]
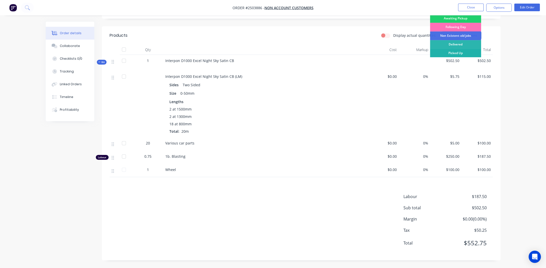
click at [455, 51] on div "Picked Up" at bounding box center [455, 53] width 51 height 9
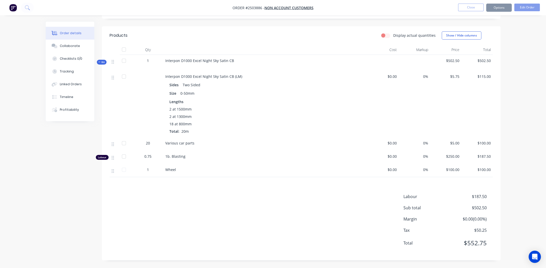
scroll to position [0, 0]
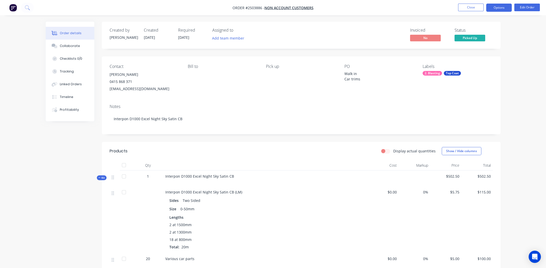
click at [495, 4] on button "Options" at bounding box center [499, 8] width 26 height 8
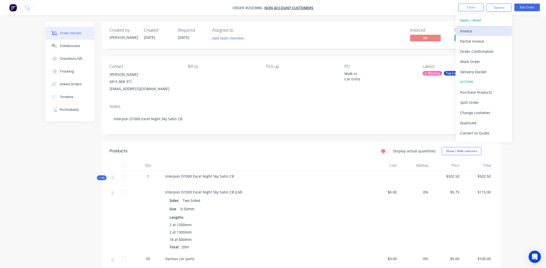
click at [478, 30] on div "Invoice" at bounding box center [483, 30] width 47 height 7
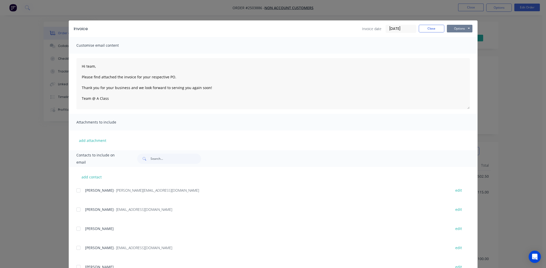
click at [456, 31] on button "Options" at bounding box center [460, 29] width 26 height 8
click at [455, 46] on button "Print" at bounding box center [463, 46] width 33 height 8
click at [425, 28] on button "Close" at bounding box center [432, 29] width 26 height 8
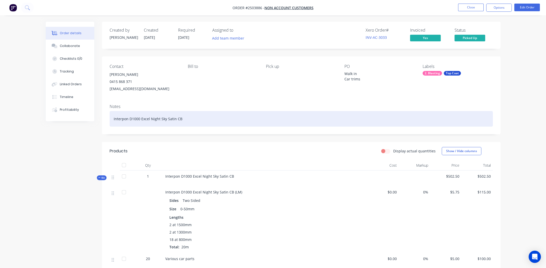
click at [415, 118] on div "Interpon D1000 Excel Night Sky Satin CB" at bounding box center [301, 119] width 383 height 16
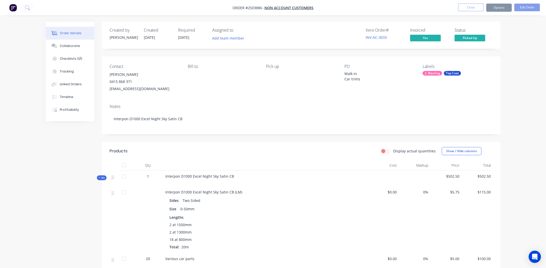
click at [390, 99] on div "Contact Dave Davis 0415 868 371 davedavis53@gmail.com Bill to Pick up PO Walk i…" at bounding box center [301, 78] width 399 height 44
click at [467, 6] on button "Close" at bounding box center [471, 8] width 26 height 8
